Goal: Navigation & Orientation: Find specific page/section

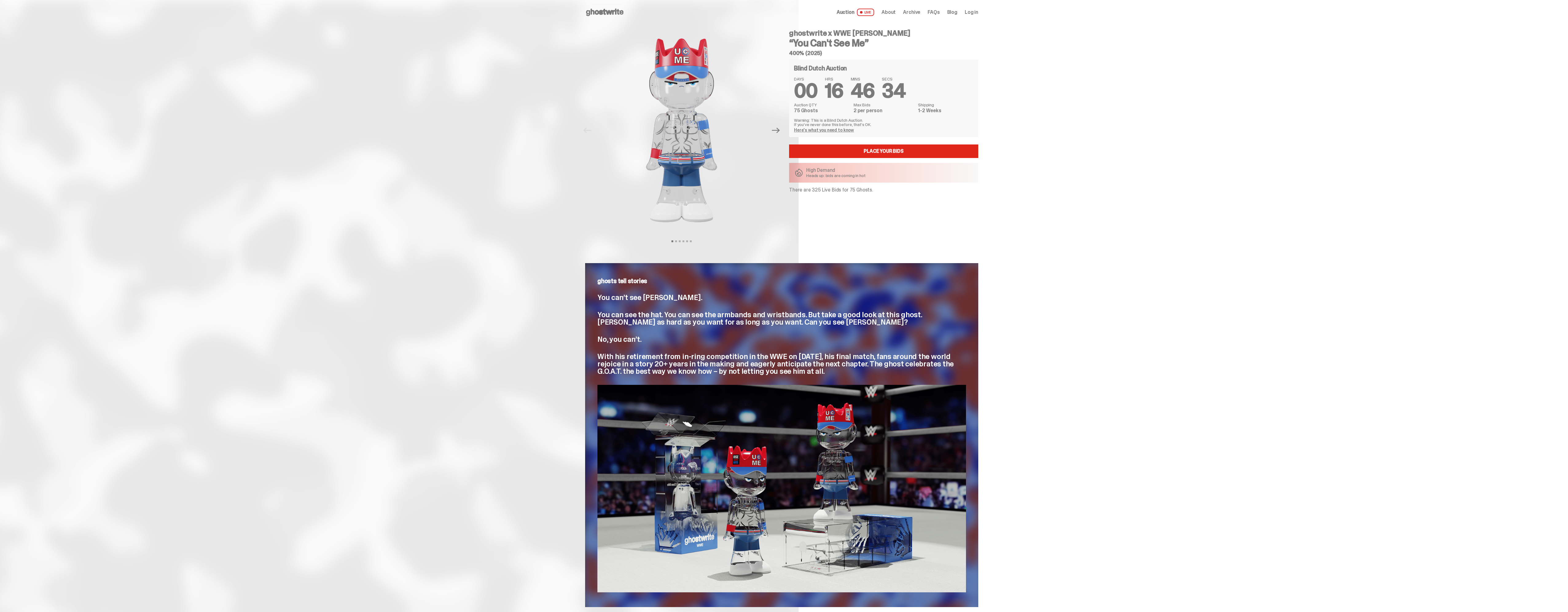
click at [782, 136] on div "Previous Next View slide 1 View slide 2 View slide 3 View slide 4 View slide 5 …" at bounding box center [683, 130] width 197 height 211
click at [775, 130] on icon "Next" at bounding box center [775, 130] width 8 height 8
click at [775, 130] on icon "Next" at bounding box center [775, 130] width 8 height 5
click at [578, 6] on div "Open main menu Home Auction LIVE About Archive FAQs Blog Log in" at bounding box center [782, 12] width 1563 height 24
click at [600, 9] on icon at bounding box center [604, 12] width 40 height 10
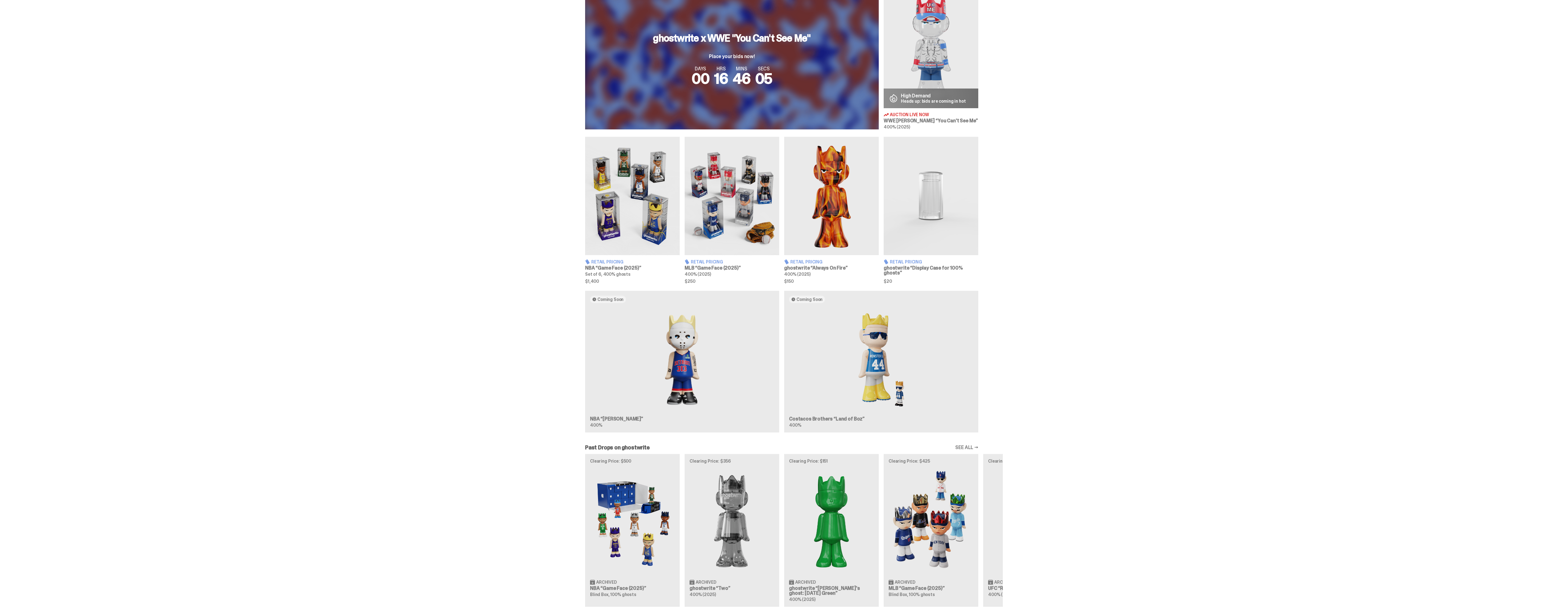
scroll to position [177, 0]
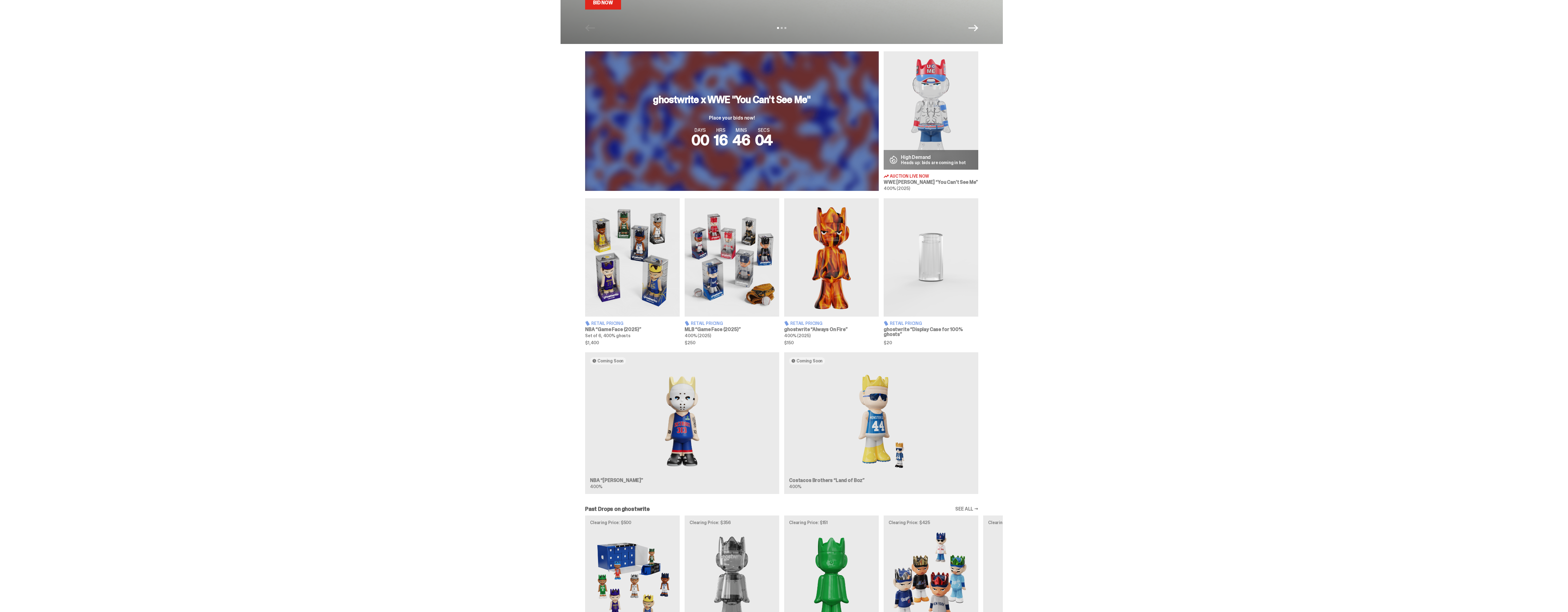
drag, startPoint x: 1060, startPoint y: 332, endPoint x: 1073, endPoint y: 247, distance: 86.0
click at [1073, 247] on div "Retail Pricing NBA “Game Face (2025)” Set of 6, 400% ghosts $1,400 Retail Prici…" at bounding box center [782, 271] width 1563 height 146
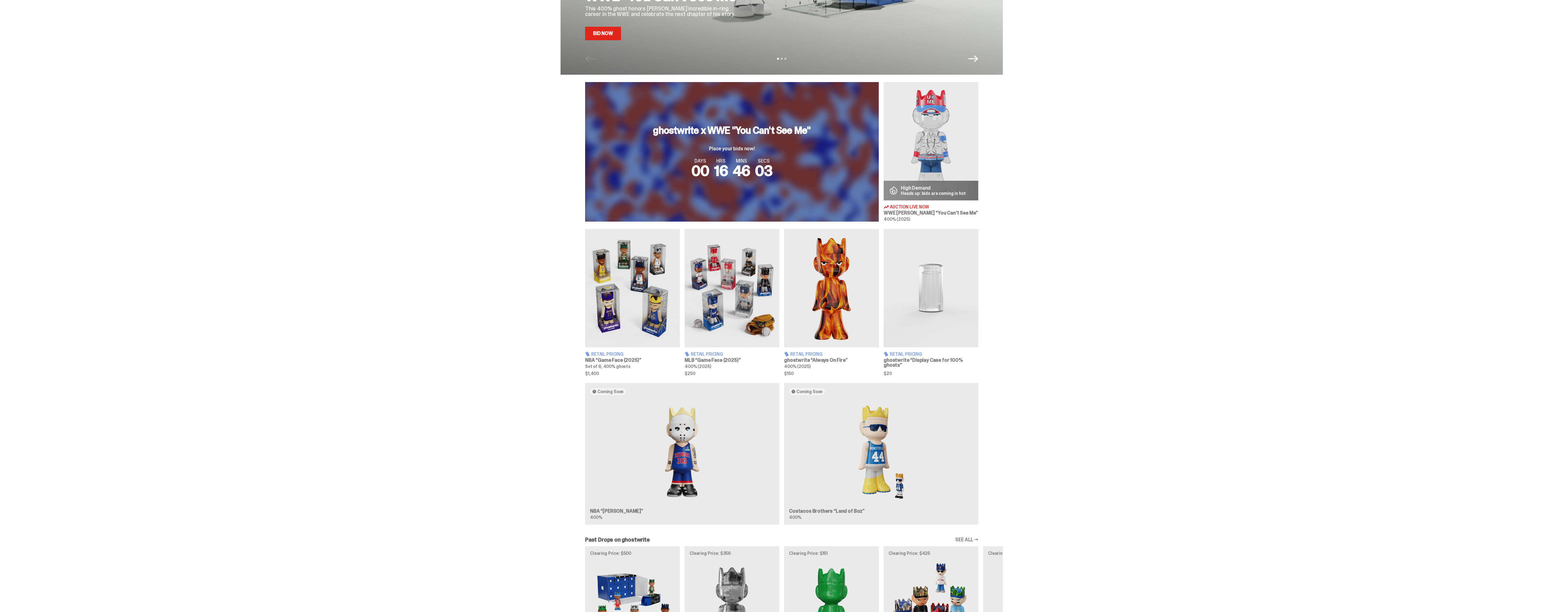
scroll to position [116, 0]
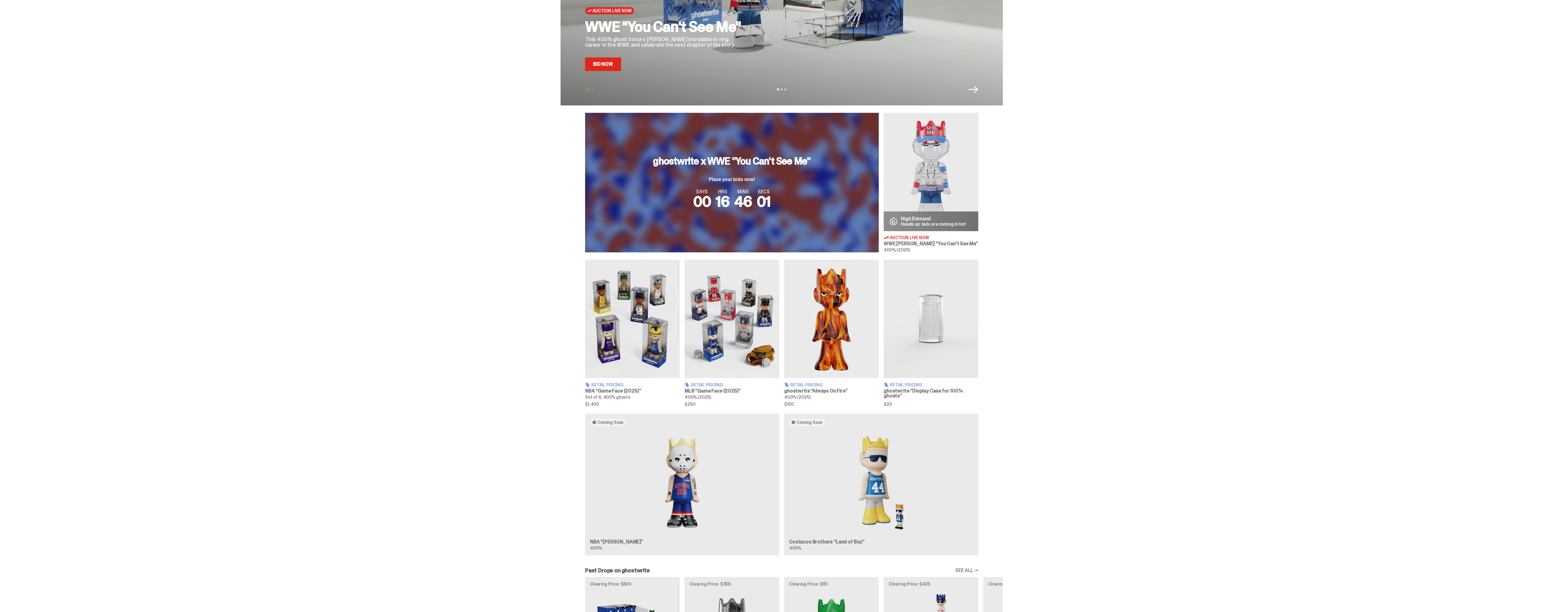
click at [978, 89] on icon "Next" at bounding box center [973, 89] width 10 height 7
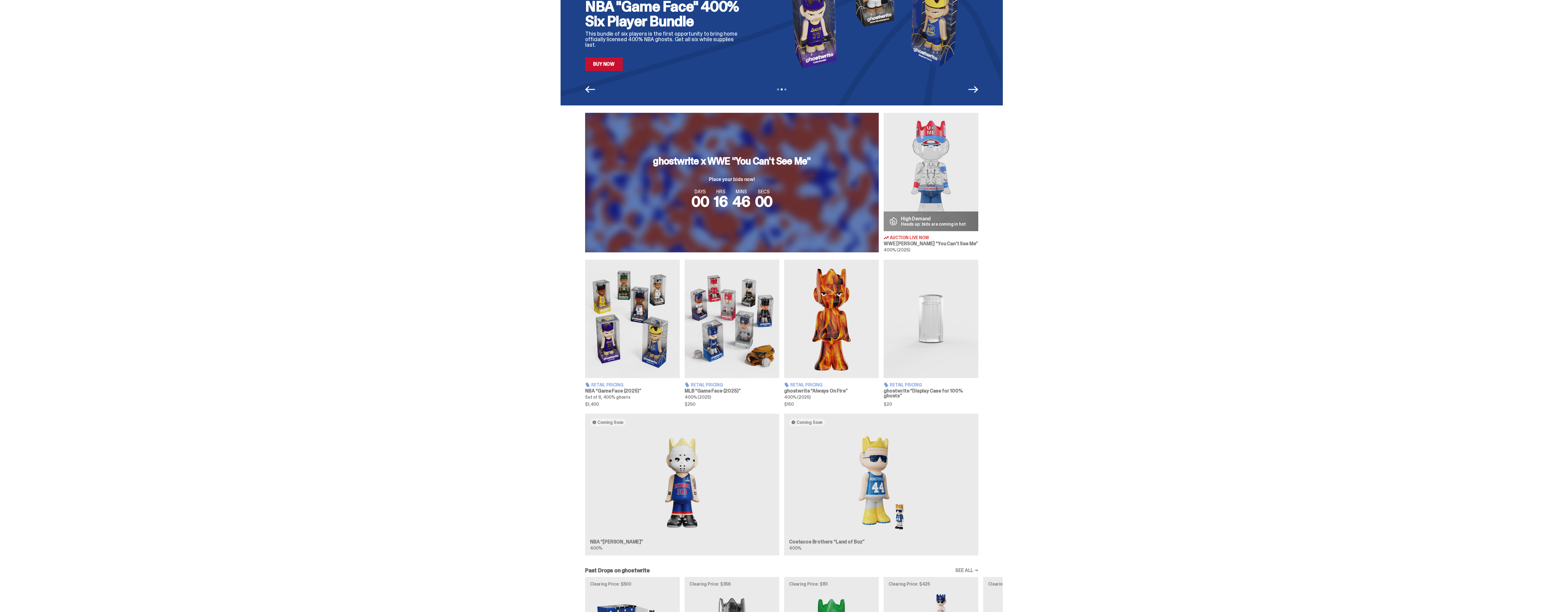
scroll to position [0, 0]
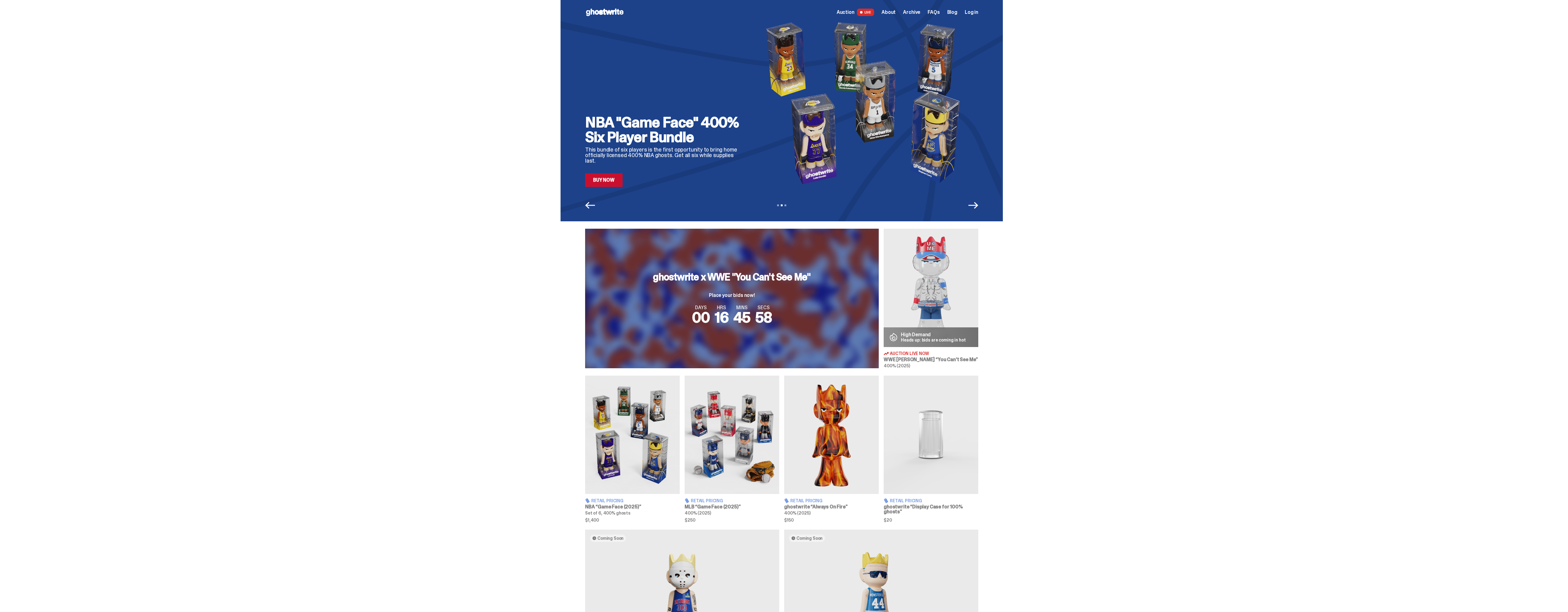
click at [974, 205] on icon "Next" at bounding box center [973, 205] width 10 height 10
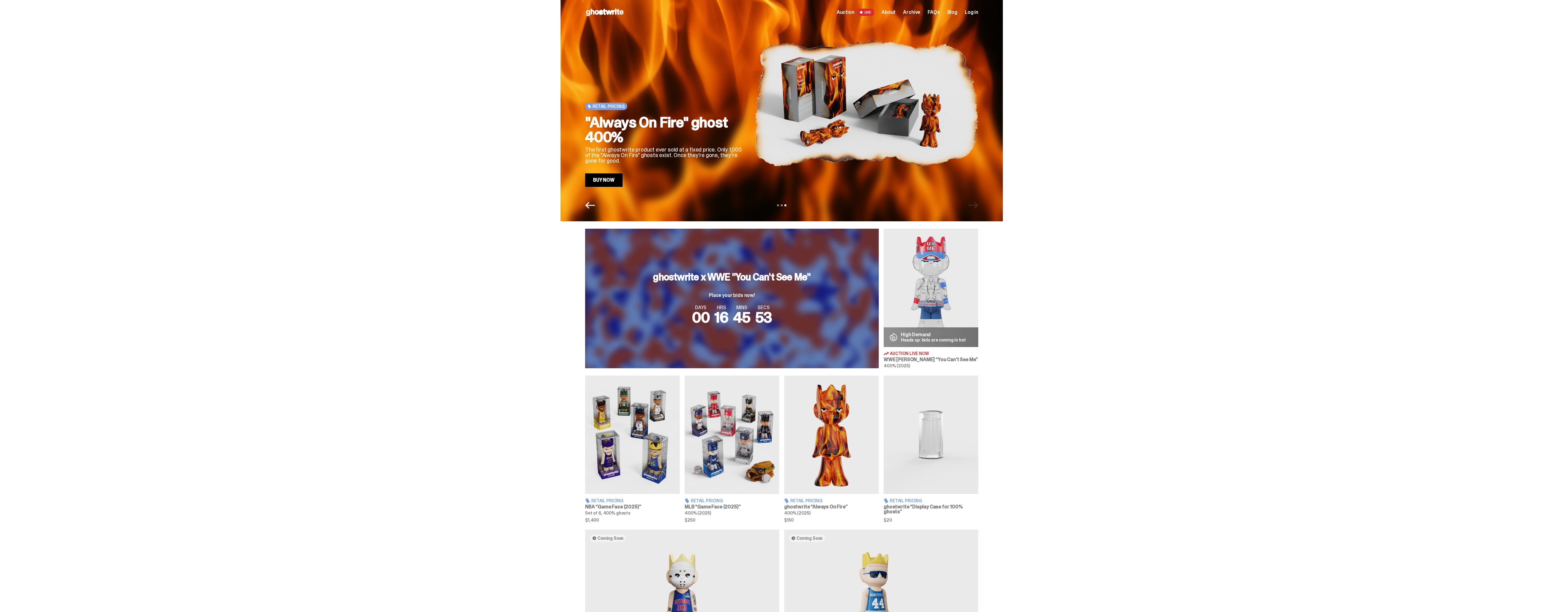
click at [918, 13] on span "Archive" at bounding box center [912, 12] width 17 height 5
